Goal: Task Accomplishment & Management: Use online tool/utility

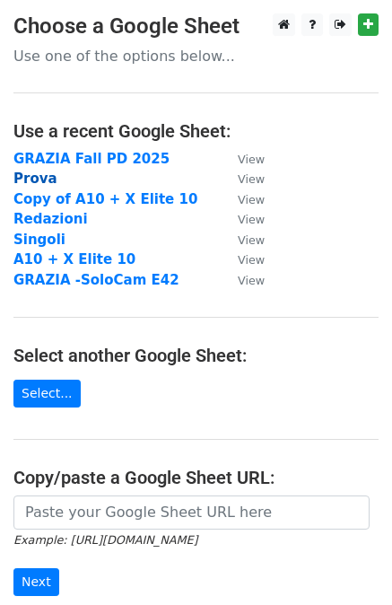
click at [26, 176] on strong "Prova" at bounding box center [35, 178] width 44 height 16
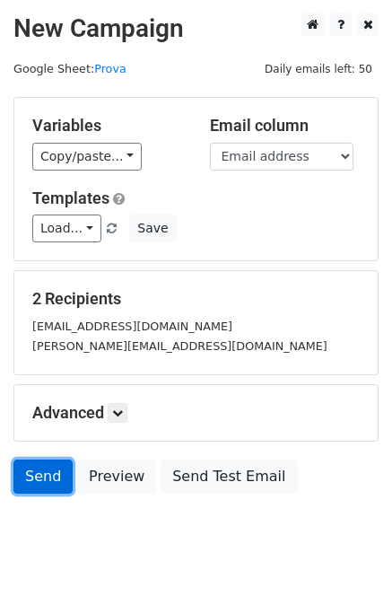
click at [36, 477] on link "Send" at bounding box center [42, 476] width 59 height 34
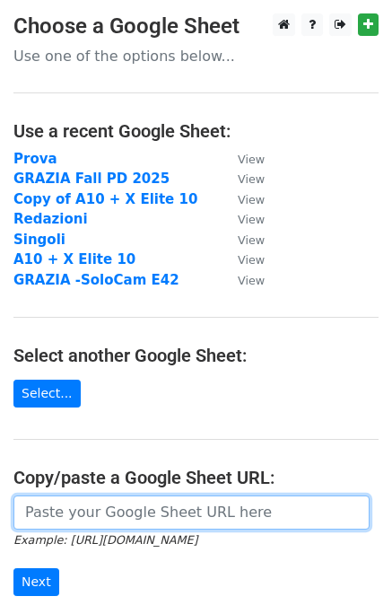
click at [90, 506] on input "url" at bounding box center [191, 512] width 356 height 34
paste input "[URL][DOMAIN_NAME]"
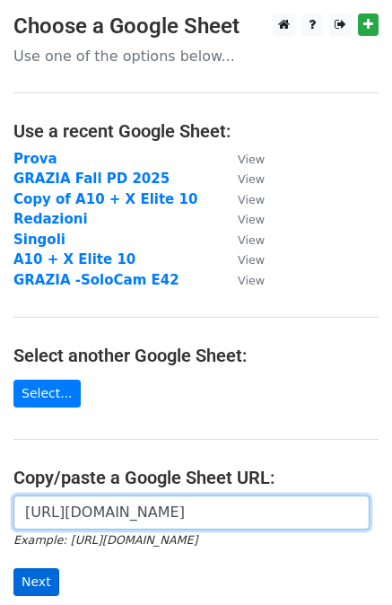
type input "[URL][DOMAIN_NAME]"
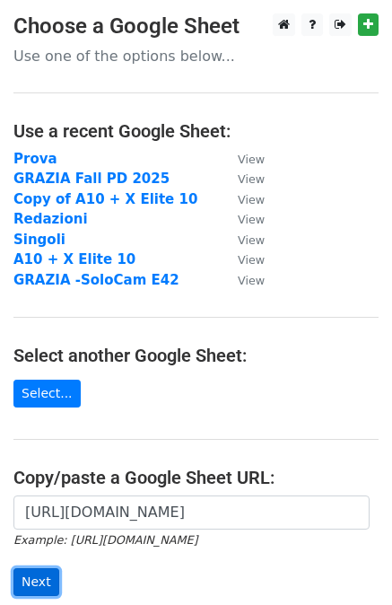
click at [47, 577] on input "Next" at bounding box center [36, 582] width 46 height 28
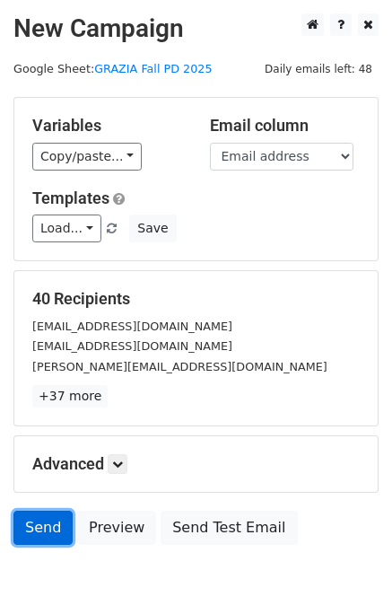
click at [40, 517] on link "Send" at bounding box center [42, 527] width 59 height 34
